Goal: Check status: Check status

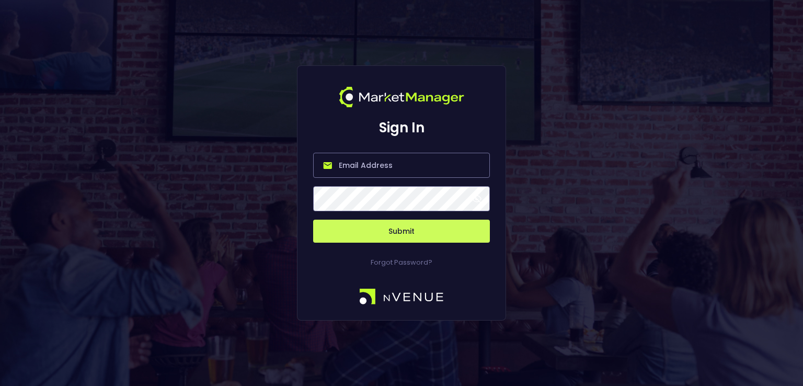
type input "[PERSON_NAME][EMAIL_ADDRESS][DOMAIN_NAME]"
click at [368, 226] on button "Submit" at bounding box center [401, 231] width 177 height 23
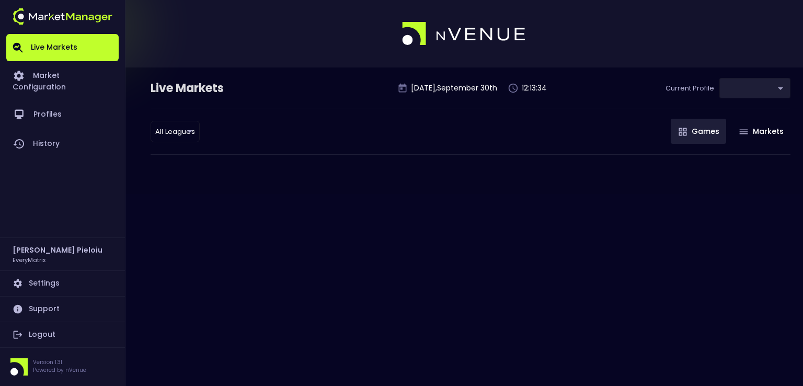
type input "41a1a02b-08cb-4a84-b265-6477bb6fe087"
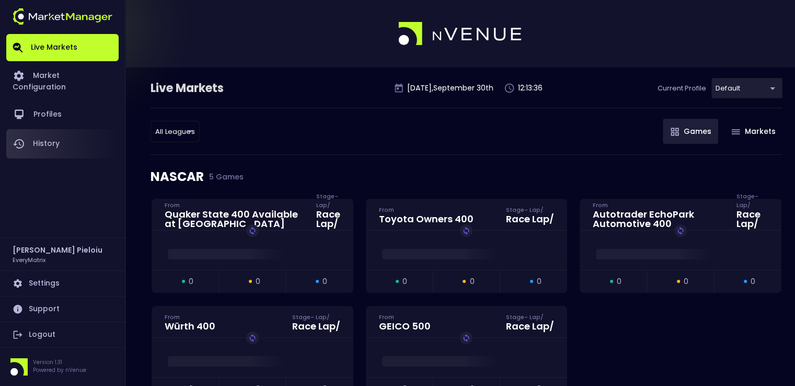
click at [48, 132] on link "History" at bounding box center [62, 143] width 112 height 29
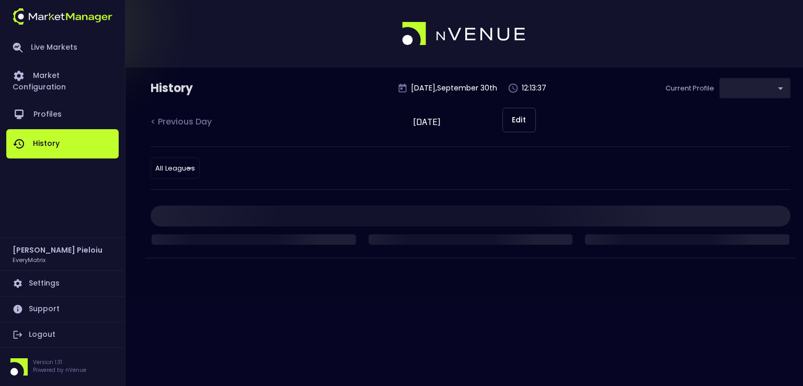
type input "41a1a02b-08cb-4a84-b265-6477bb6fe087"
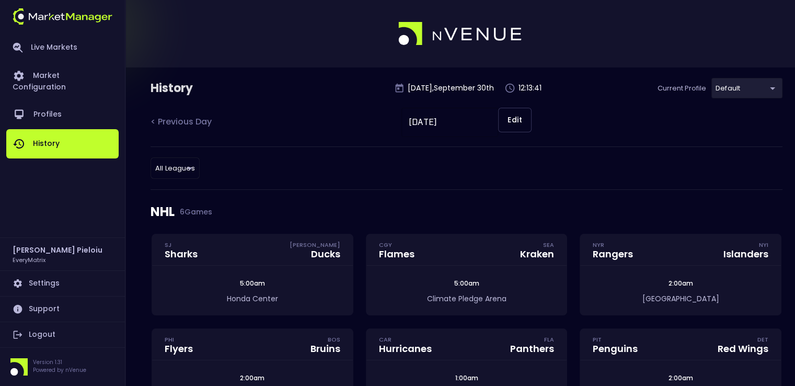
click at [187, 174] on body "Live Markets Market Configuration Profiles History [PERSON_NAME] EveryMatrix Se…" at bounding box center [397, 300] width 795 height 601
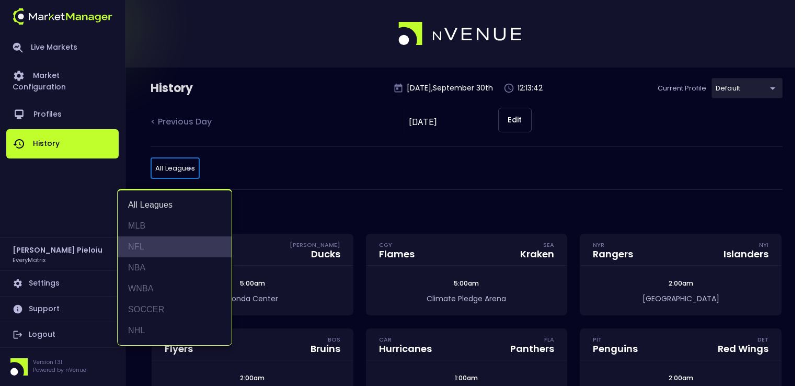
click at [142, 247] on li "NFL" at bounding box center [175, 246] width 114 height 21
type input "NFL"
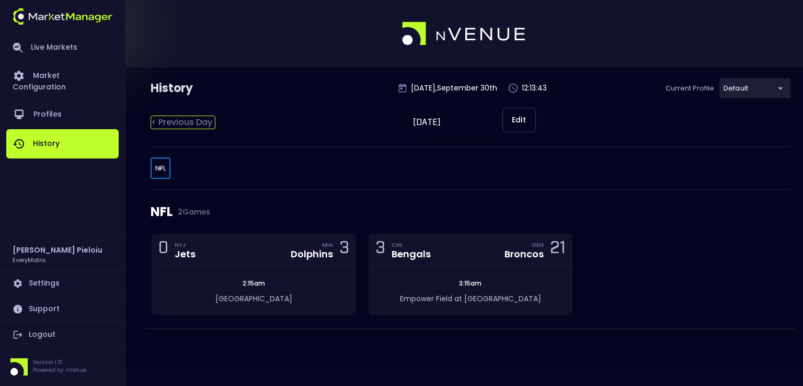
click at [154, 123] on div "< Previous Day" at bounding box center [183, 123] width 65 height 14
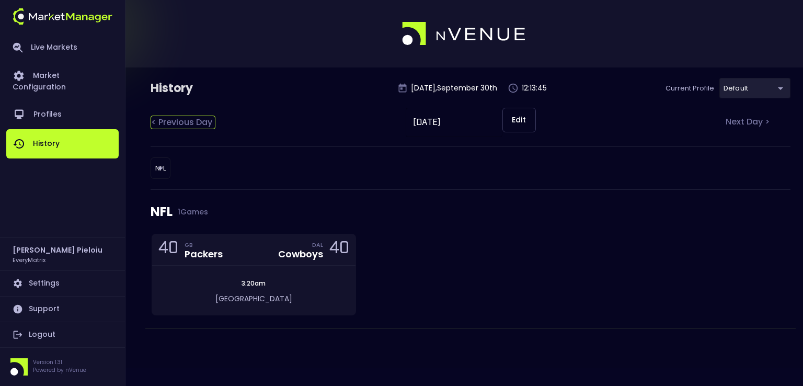
click at [151, 122] on div "< Previous Day" at bounding box center [183, 123] width 65 height 14
type input "[DATE]"
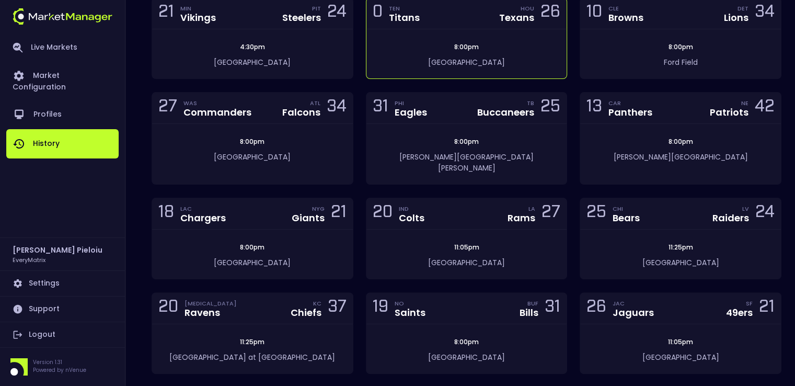
scroll to position [213, 0]
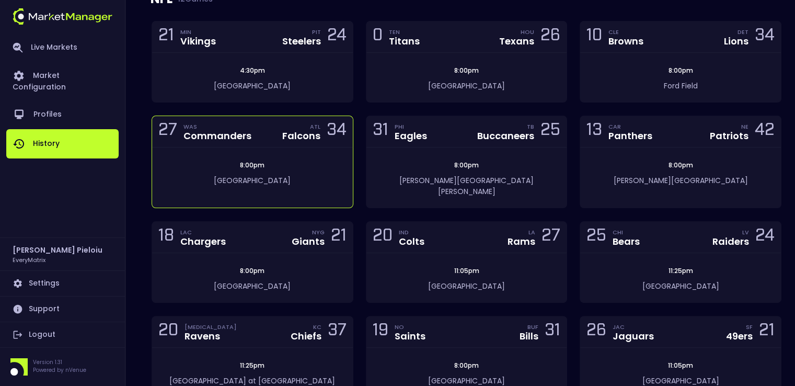
click at [251, 132] on div "27 WAS Commanders" at bounding box center [207, 131] width 99 height 14
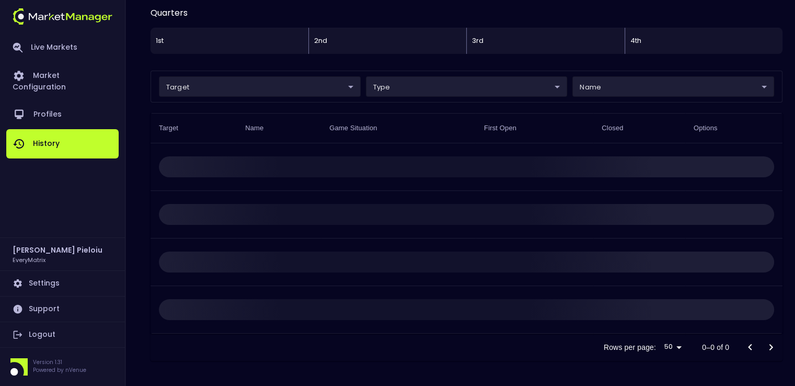
scroll to position [10, 0]
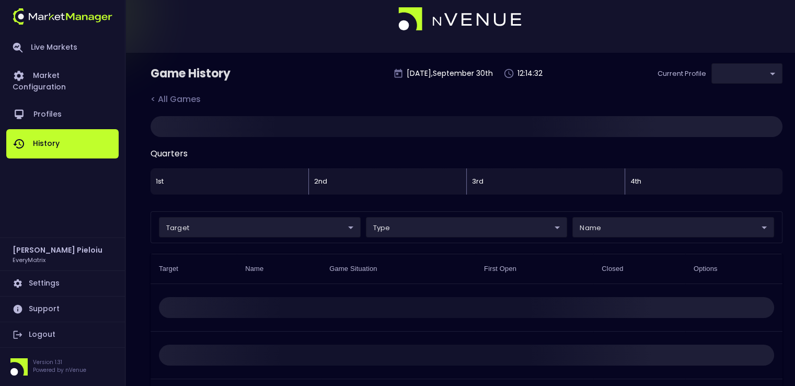
type input "41a1a02b-08cb-4a84-b265-6477bb6fe087"
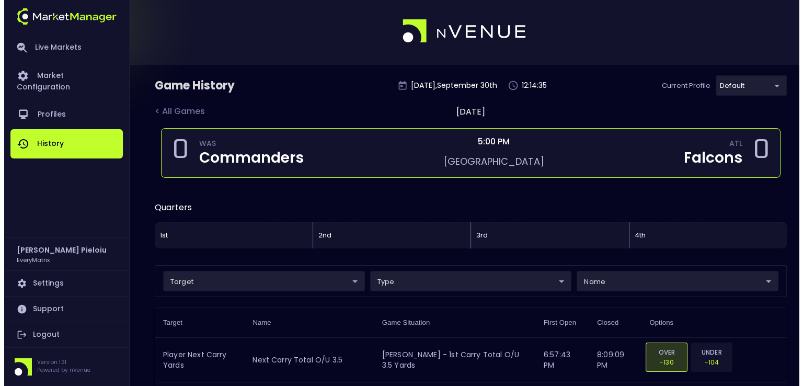
scroll to position [105, 0]
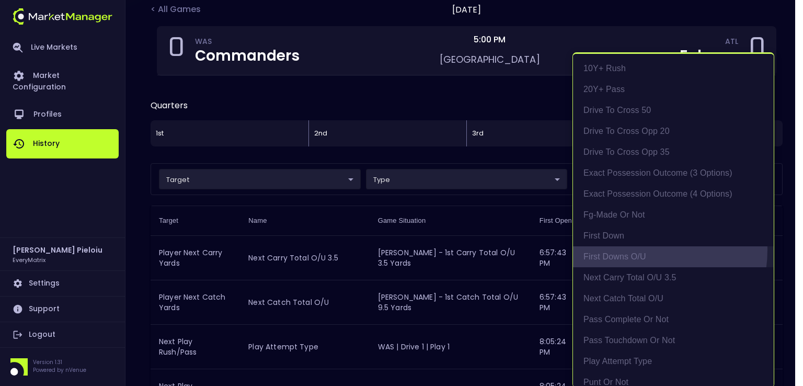
click at [633, 249] on li "First Downs O/U" at bounding box center [673, 256] width 201 height 21
type input "First Downs O/U"
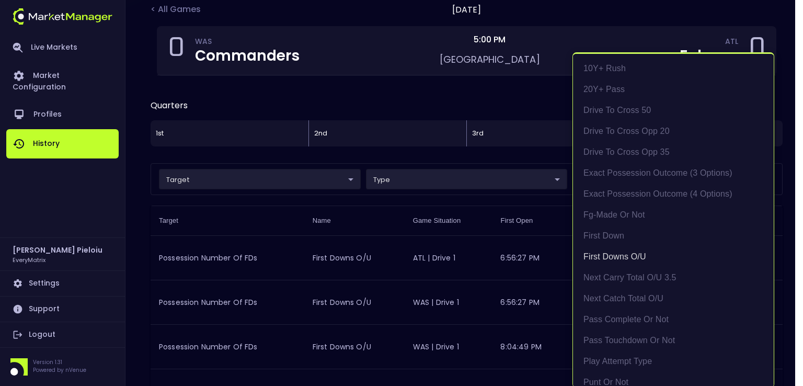
click at [451, 213] on div at bounding box center [401, 193] width 803 height 386
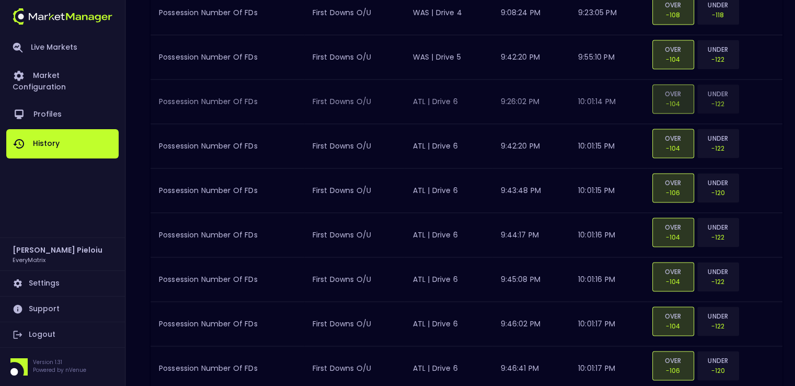
scroll to position [1568, 0]
